Goal: Entertainment & Leisure: Consume media (video, audio)

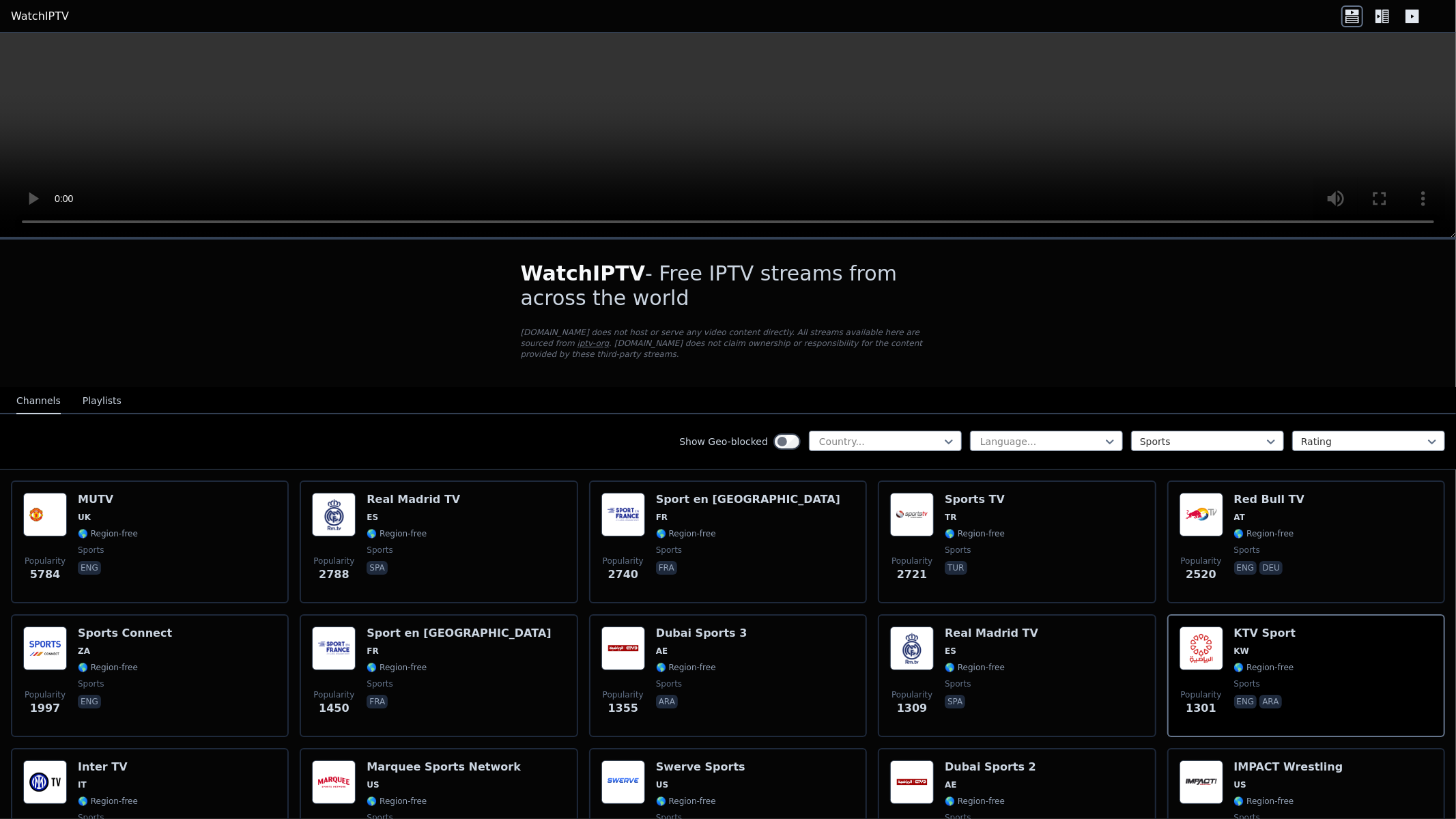
click at [21, 216] on video at bounding box center [728, 135] width 1456 height 204
